Goal: Information Seeking & Learning: Learn about a topic

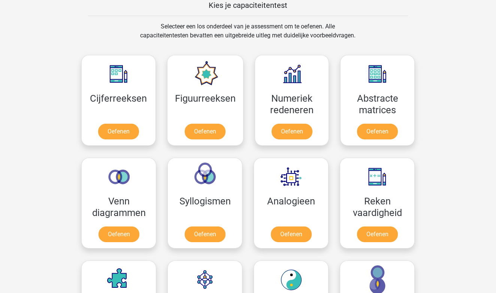
scroll to position [338, 0]
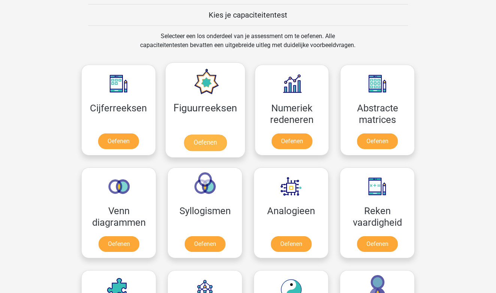
click at [216, 144] on link "Oefenen" at bounding box center [204, 143] width 43 height 16
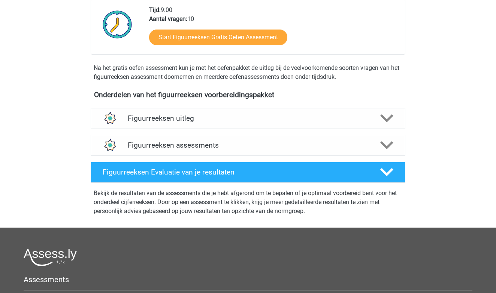
scroll to position [191, 0]
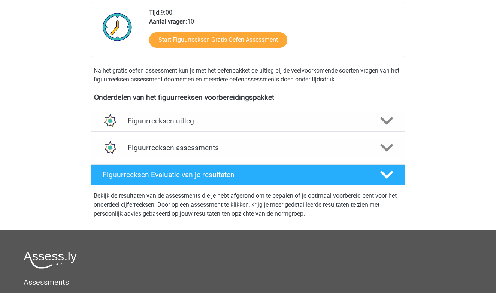
click at [385, 145] on icon at bounding box center [386, 147] width 13 height 13
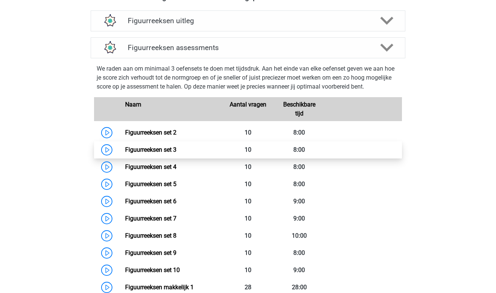
scroll to position [293, 0]
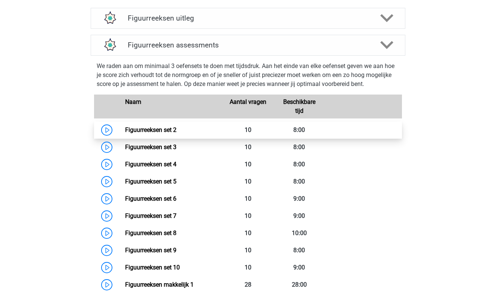
click at [176, 127] on link "Figuurreeksen set 2" at bounding box center [150, 130] width 51 height 7
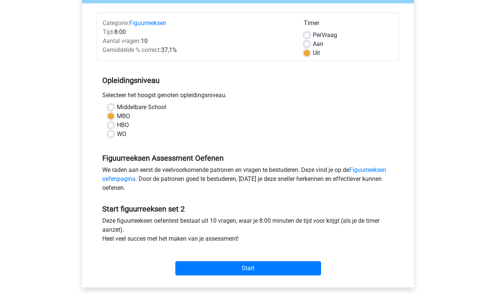
scroll to position [95, 0]
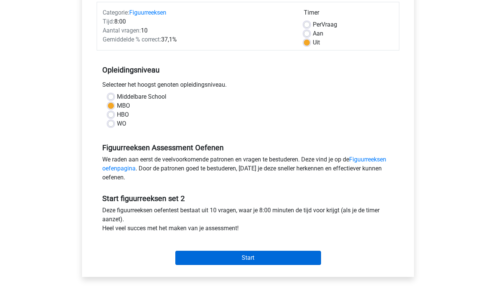
click at [264, 258] on input "Start" at bounding box center [248, 258] width 146 height 14
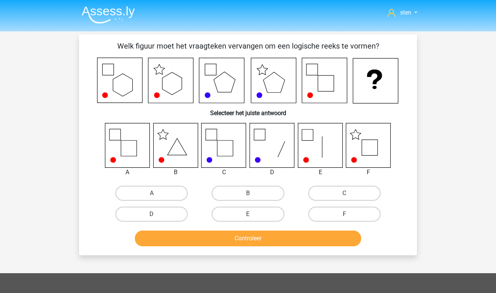
click at [373, 148] on icon at bounding box center [368, 145] width 45 height 45
click at [328, 215] on label "F" at bounding box center [344, 214] width 72 height 15
click at [344, 215] on input "F" at bounding box center [346, 216] width 5 height 5
radio input "true"
click at [301, 243] on button "Controleer" at bounding box center [248, 239] width 226 height 16
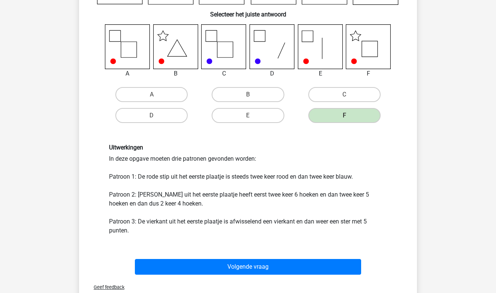
scroll to position [104, 0]
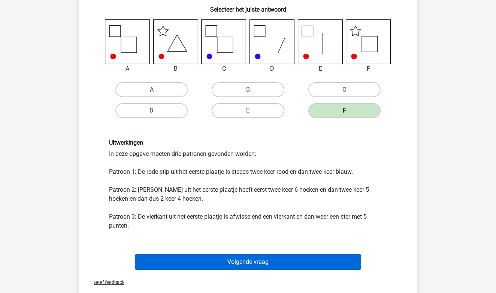
click at [286, 262] on button "Volgende vraag" at bounding box center [248, 263] width 226 height 16
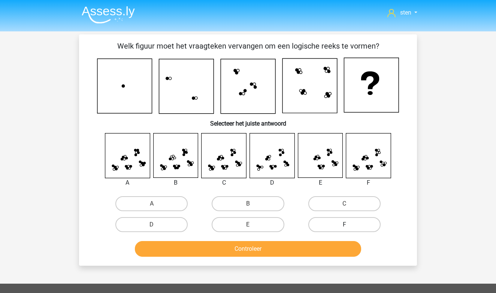
scroll to position [0, 0]
click at [332, 206] on label "C" at bounding box center [344, 204] width 72 height 15
click at [344, 206] on input "C" at bounding box center [346, 206] width 5 height 5
radio input "true"
click at [293, 248] on button "Controleer" at bounding box center [248, 249] width 226 height 16
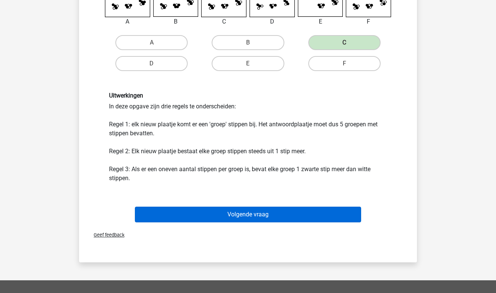
click at [281, 218] on button "Volgende vraag" at bounding box center [248, 215] width 226 height 16
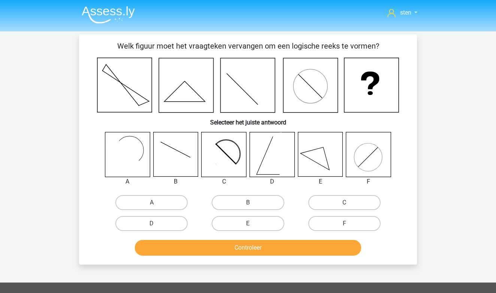
click at [141, 155] on rect at bounding box center [127, 155] width 45 height 45
click at [156, 201] on label "A" at bounding box center [151, 202] width 72 height 15
click at [156, 203] on input "A" at bounding box center [154, 205] width 5 height 5
radio input "true"
click at [219, 255] on button "Controleer" at bounding box center [248, 248] width 226 height 16
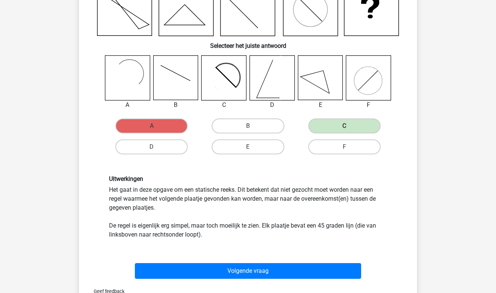
scroll to position [80, 0]
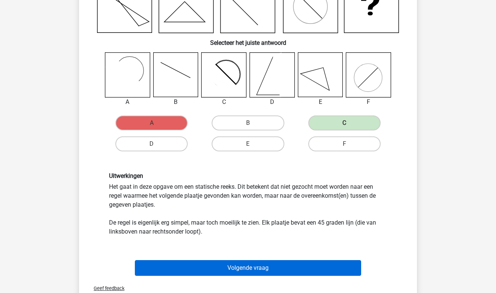
click at [280, 276] on button "Volgende vraag" at bounding box center [248, 269] width 226 height 16
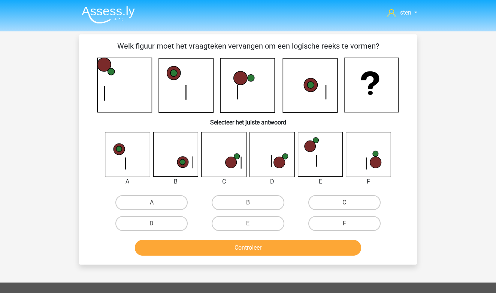
scroll to position [0, 0]
